Goal: Task Accomplishment & Management: Manage account settings

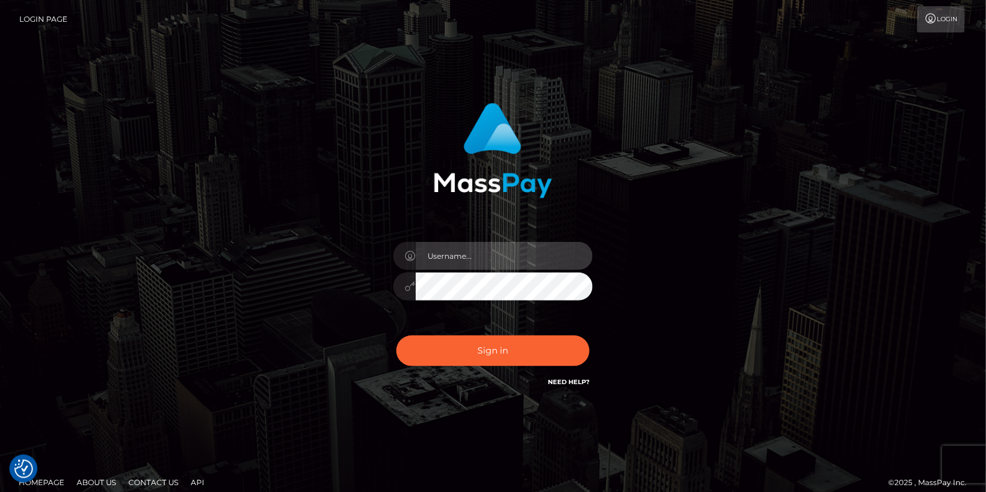
click at [465, 252] on input "text" at bounding box center [504, 256] width 177 height 28
paste input "MaryJoy"
type input "MaryJoy"
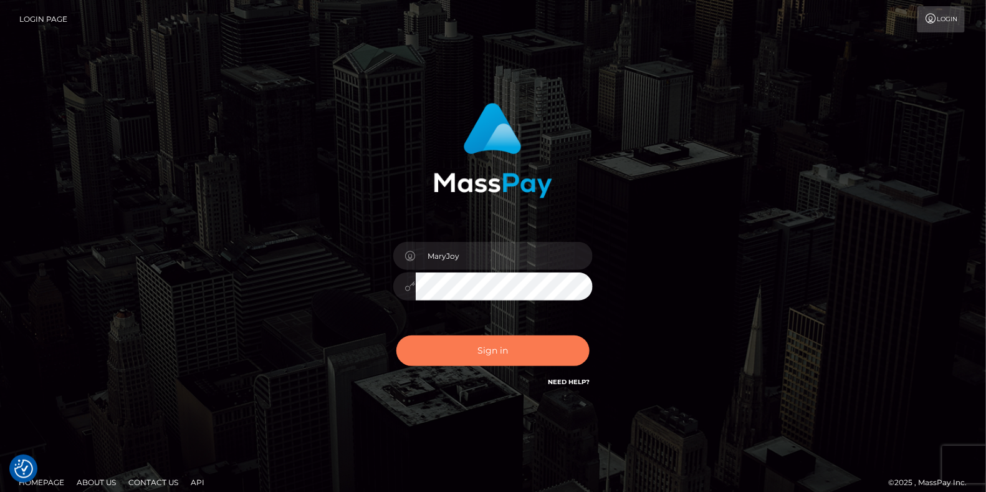
drag, startPoint x: 497, startPoint y: 344, endPoint x: 491, endPoint y: 348, distance: 6.7
click at [496, 344] on button "Sign in" at bounding box center [492, 350] width 193 height 31
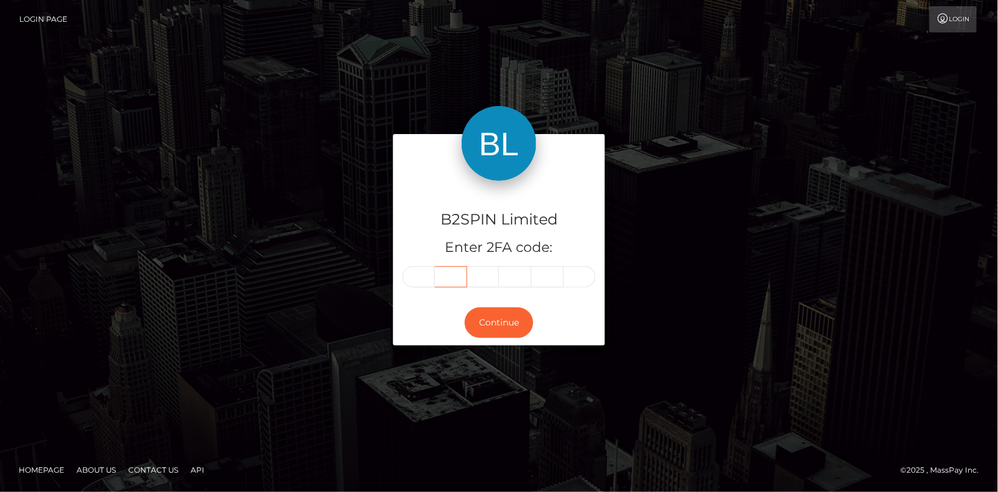
click at [437, 274] on input "text" at bounding box center [451, 276] width 32 height 21
click at [422, 275] on input "text" at bounding box center [418, 276] width 32 height 21
type input "9"
type input "4"
type input "1"
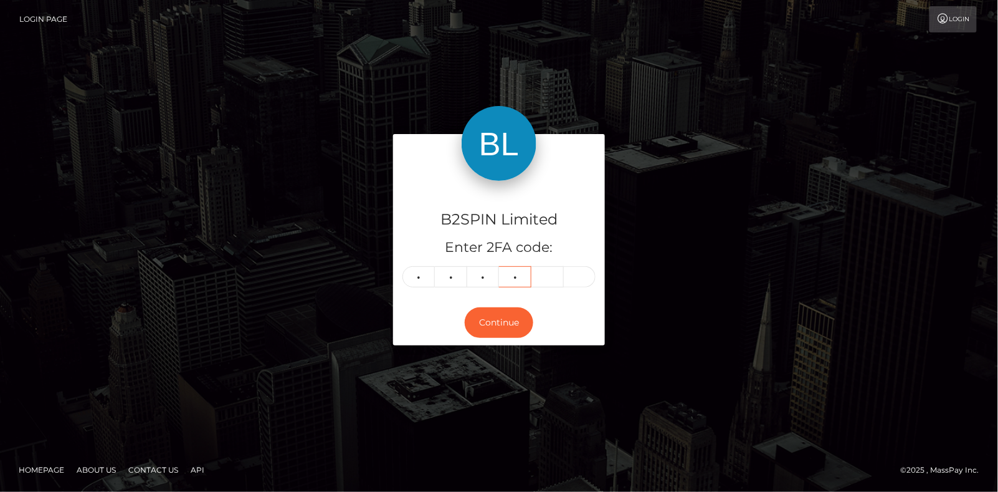
type input "3"
type input "1"
click at [487, 329] on button "Continue" at bounding box center [499, 322] width 69 height 31
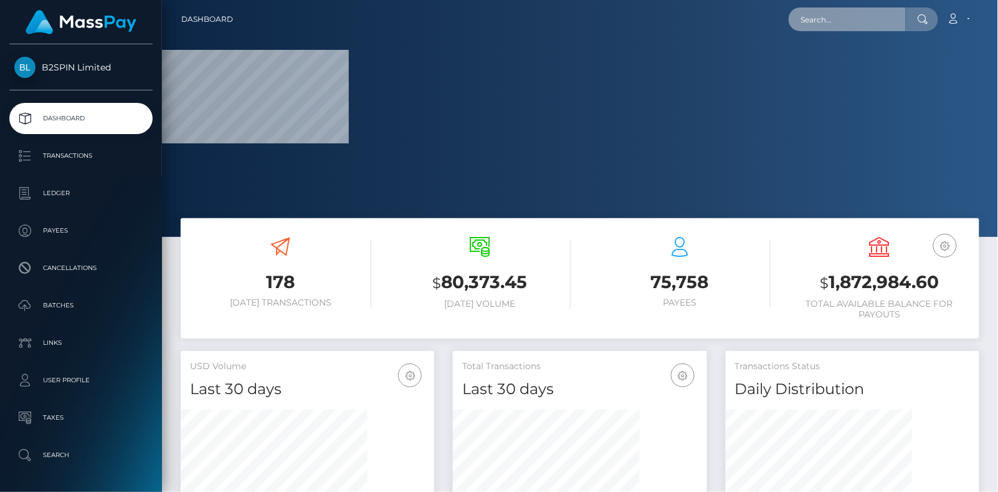
click at [861, 22] on input "text" at bounding box center [847, 19] width 117 height 24
paste input "3187722"
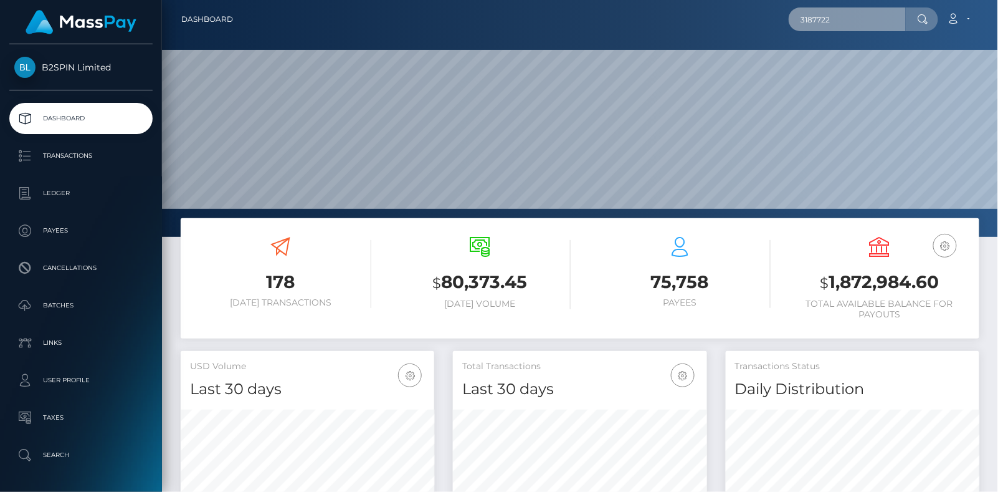
scroll to position [221, 253]
click at [840, 24] on input "3187722" at bounding box center [847, 19] width 117 height 24
paste input "1997848365"
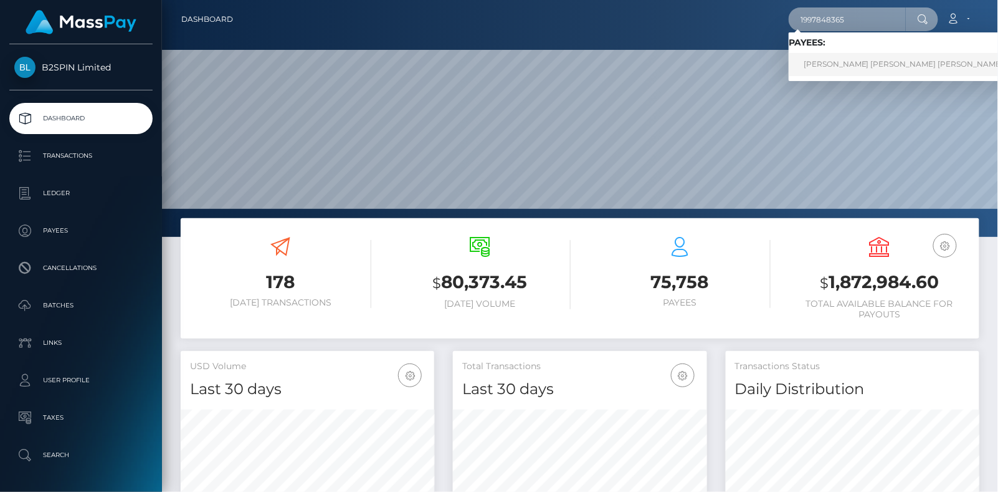
type input "1997848365"
click at [843, 65] on link "JORGE ALBERTO RODRIGUEZ RODRIGUEZ" at bounding box center [904, 64] width 230 height 23
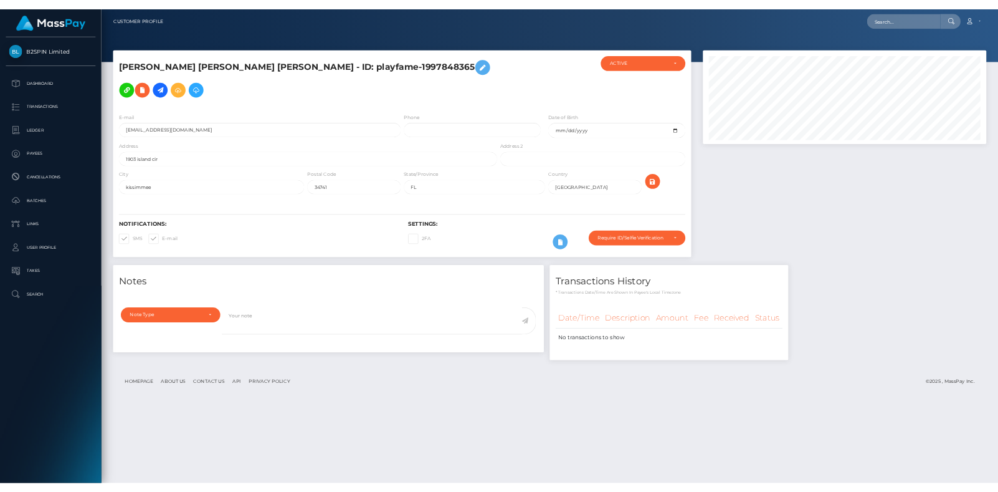
scroll to position [150, 452]
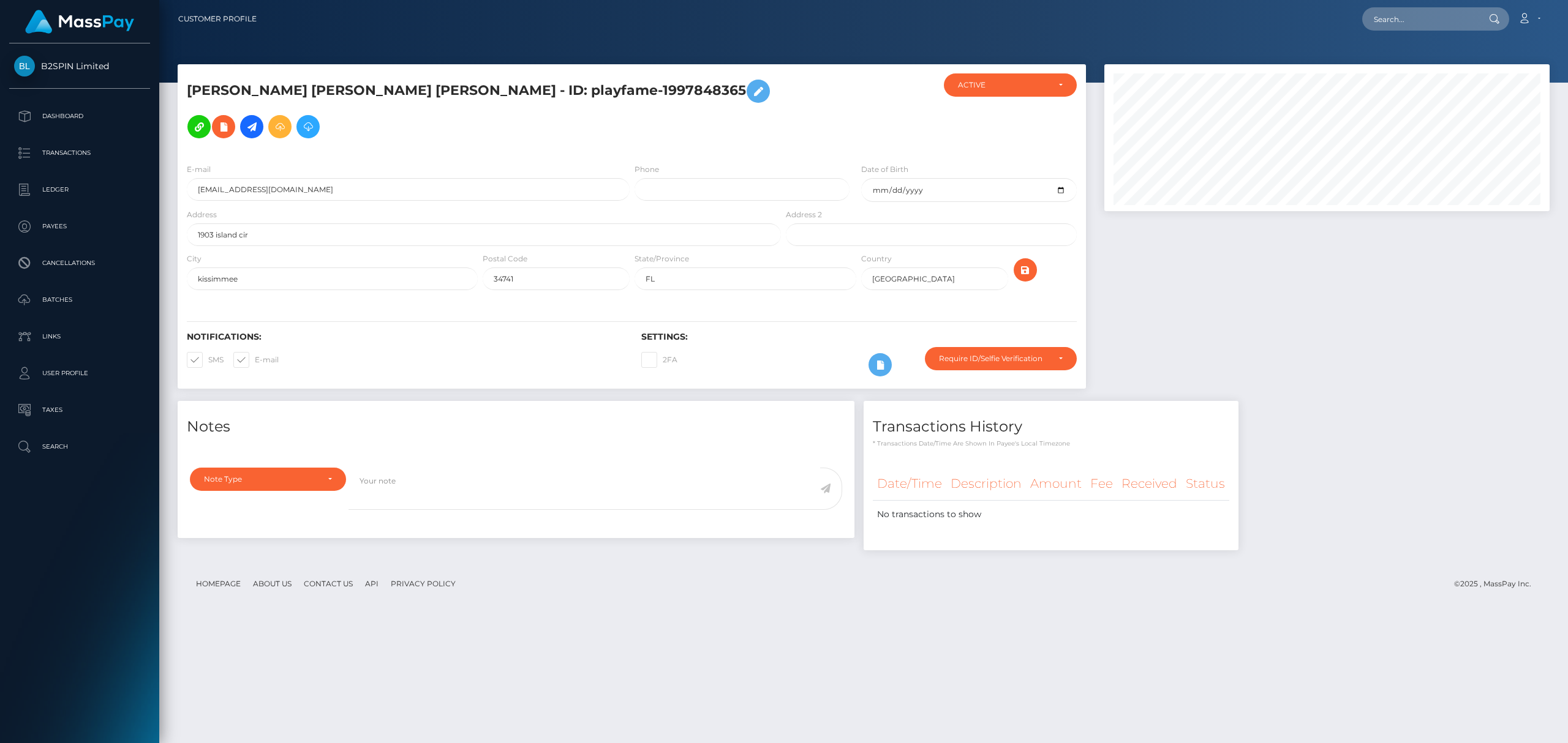
click at [635, 623] on div "JORGE ALBERTO RODRIGUEZ RODRIGUEZ - ID: playfame-1997848365 DEACTIVE CLOSED ACT…" at bounding box center [863, 398] width 1409 height 668
drag, startPoint x: 1300, startPoint y: 302, endPoint x: 1336, endPoint y: 230, distance: 80.5
click at [1300, 302] on div at bounding box center [1327, 232] width 464 height 337
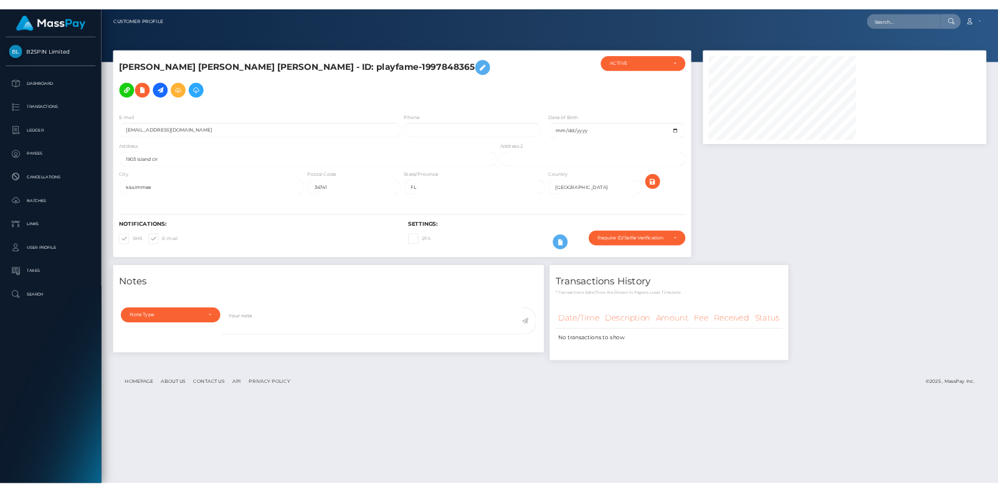
scroll to position [622829, 622724]
